Goal: Book appointment/travel/reservation

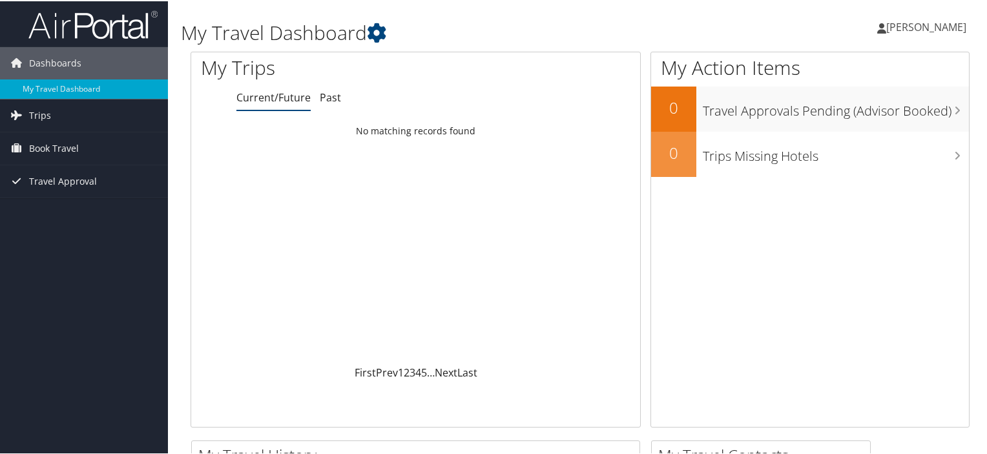
click at [316, 99] on ul "Current/Future Past" at bounding box center [438, 96] width 404 height 23
click at [328, 94] on link "Past" at bounding box center [330, 96] width 21 height 14
click at [41, 152] on span "Book Travel" at bounding box center [54, 147] width 50 height 32
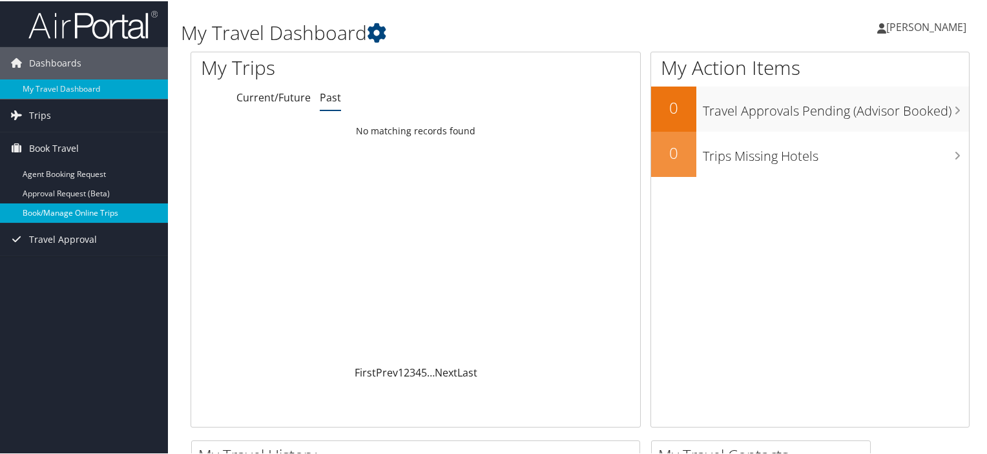
click at [48, 207] on link "Book/Manage Online Trips" at bounding box center [84, 211] width 168 height 19
